Goal: Task Accomplishment & Management: Use online tool/utility

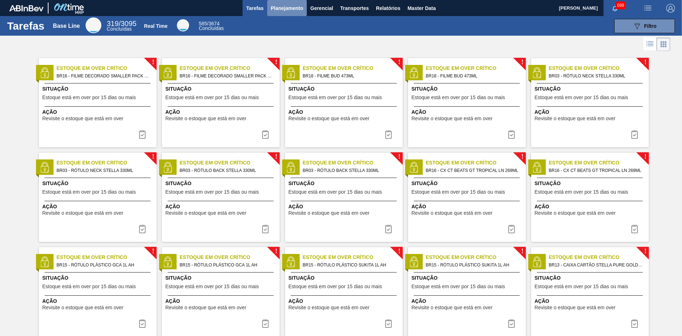
click at [279, 4] on span "Planejamento" at bounding box center [287, 8] width 32 height 9
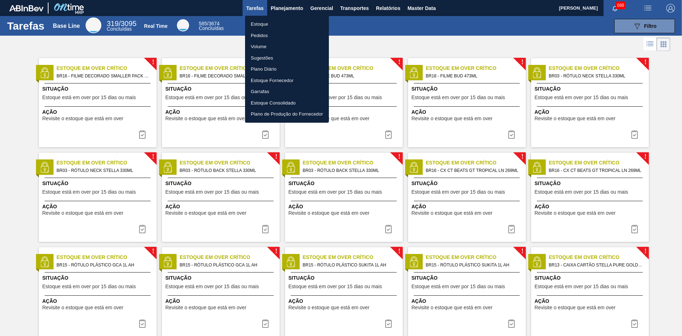
click at [265, 25] on li "Estoque" at bounding box center [287, 24] width 84 height 11
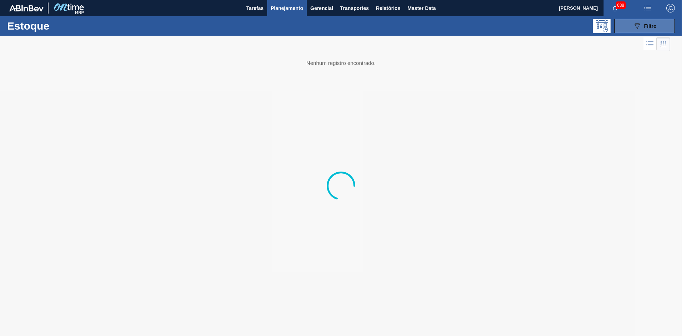
click at [670, 26] on button "089F7B8B-B2A5-4AFE-B5C0-19BA573D28AC Filtro" at bounding box center [644, 26] width 61 height 14
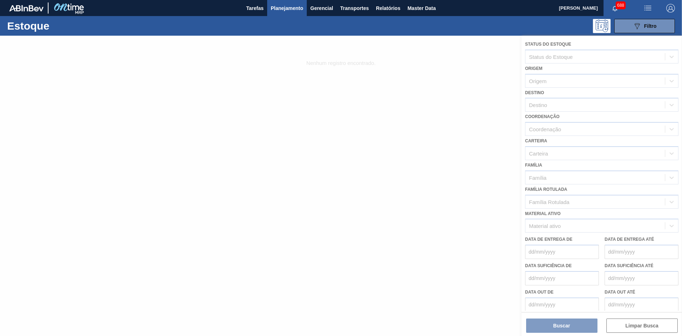
click at [561, 105] on div at bounding box center [341, 186] width 682 height 300
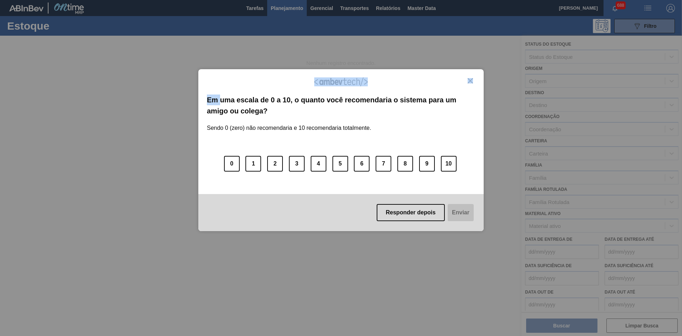
click at [561, 105] on div "Agradecemos seu feedback! Em uma escala de 0 a 10, o quanto você recomendaria o…" at bounding box center [341, 168] width 682 height 336
click at [468, 76] on div "Agradecemos seu feedback! Em uma escala de 0 a 10, o quanto você recomendaria o…" at bounding box center [340, 150] width 285 height 162
click at [468, 80] on img "Close" at bounding box center [469, 80] width 5 height 5
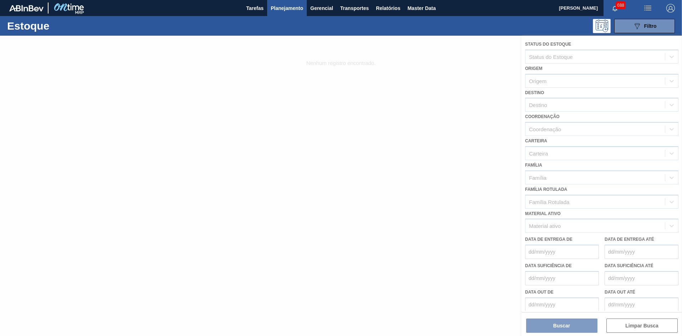
click at [544, 110] on div at bounding box center [341, 186] width 682 height 300
click at [545, 106] on div at bounding box center [341, 186] width 682 height 300
click at [555, 106] on div at bounding box center [341, 186] width 682 height 300
click at [558, 107] on div at bounding box center [341, 186] width 682 height 300
click at [560, 104] on div at bounding box center [341, 186] width 682 height 300
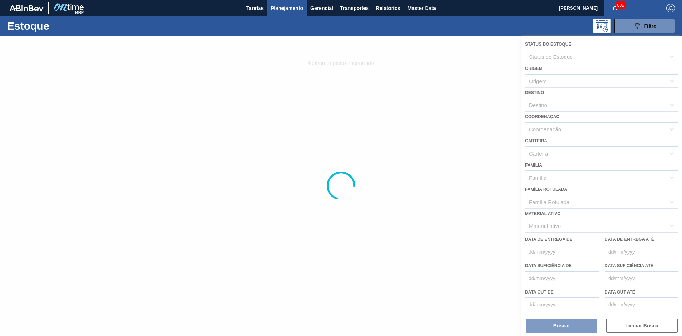
click at [560, 102] on div at bounding box center [341, 186] width 682 height 300
click at [560, 104] on div at bounding box center [341, 186] width 682 height 300
click at [549, 108] on div at bounding box center [341, 186] width 682 height 300
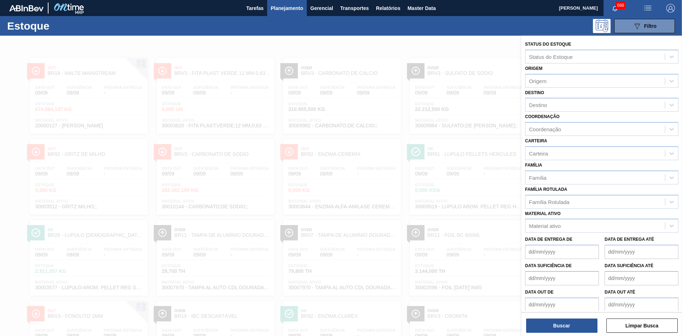
click at [553, 94] on div "Destino Destino" at bounding box center [601, 100] width 153 height 24
click at [554, 99] on div "Destino" at bounding box center [601, 105] width 153 height 14
type input "BR28"
